Goal: Task Accomplishment & Management: Manage account settings

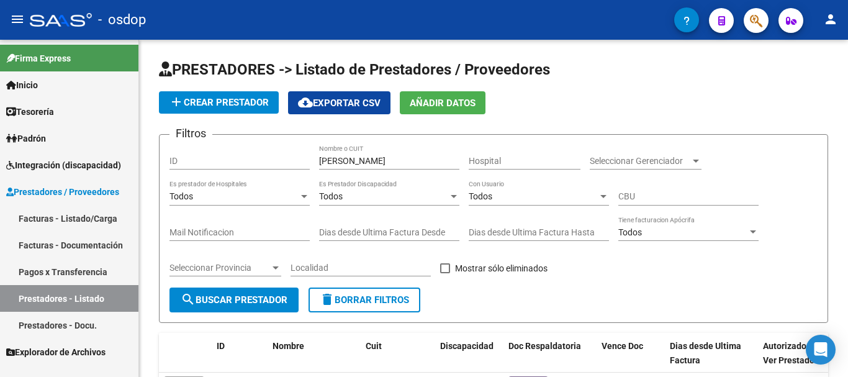
scroll to position [174, 0]
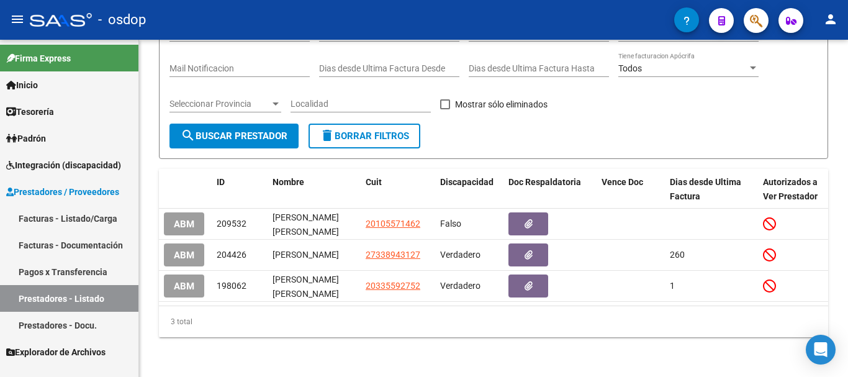
click at [70, 215] on link "Facturas - Listado/Carga" at bounding box center [69, 218] width 138 height 27
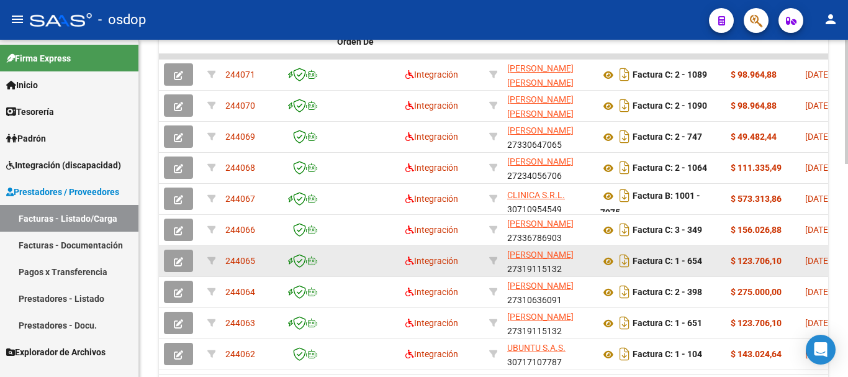
scroll to position [560, 0]
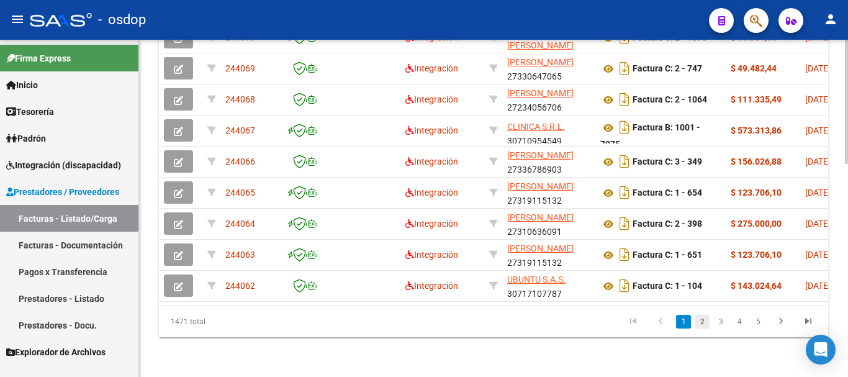
click at [704, 322] on link "2" at bounding box center [702, 322] width 15 height 14
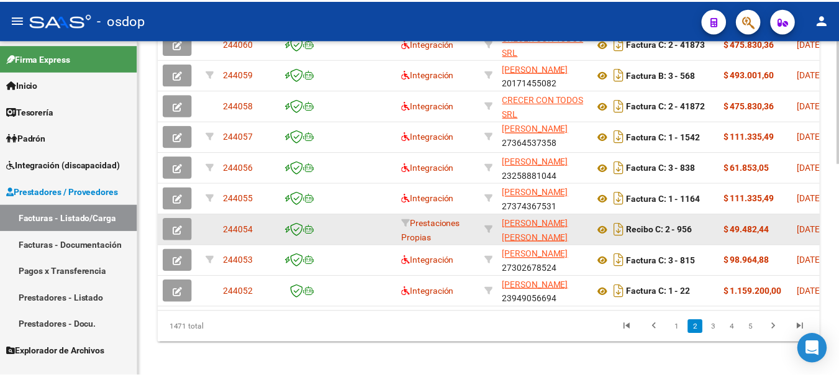
scroll to position [576, 0]
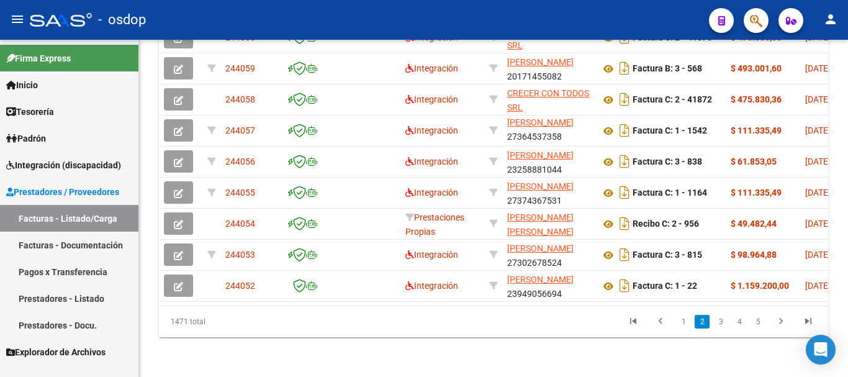
click at [837, 20] on mat-icon "person" at bounding box center [830, 19] width 15 height 15
click at [831, 20] on mat-icon "person" at bounding box center [830, 19] width 15 height 15
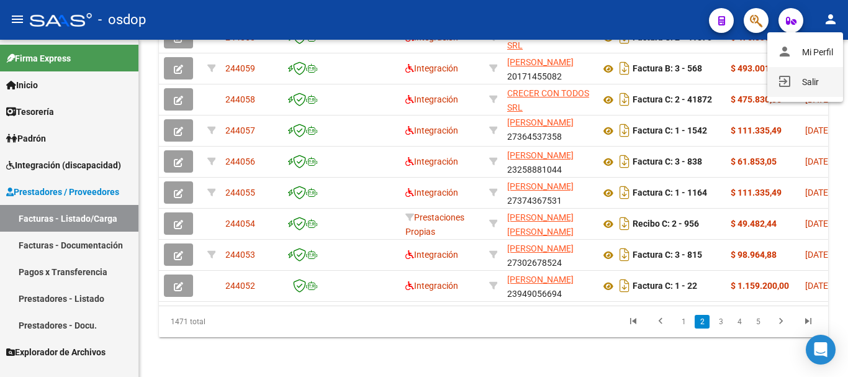
click at [803, 83] on button "exit_to_app Salir" at bounding box center [805, 82] width 76 height 30
